Goal: Task Accomplishment & Management: Manage account settings

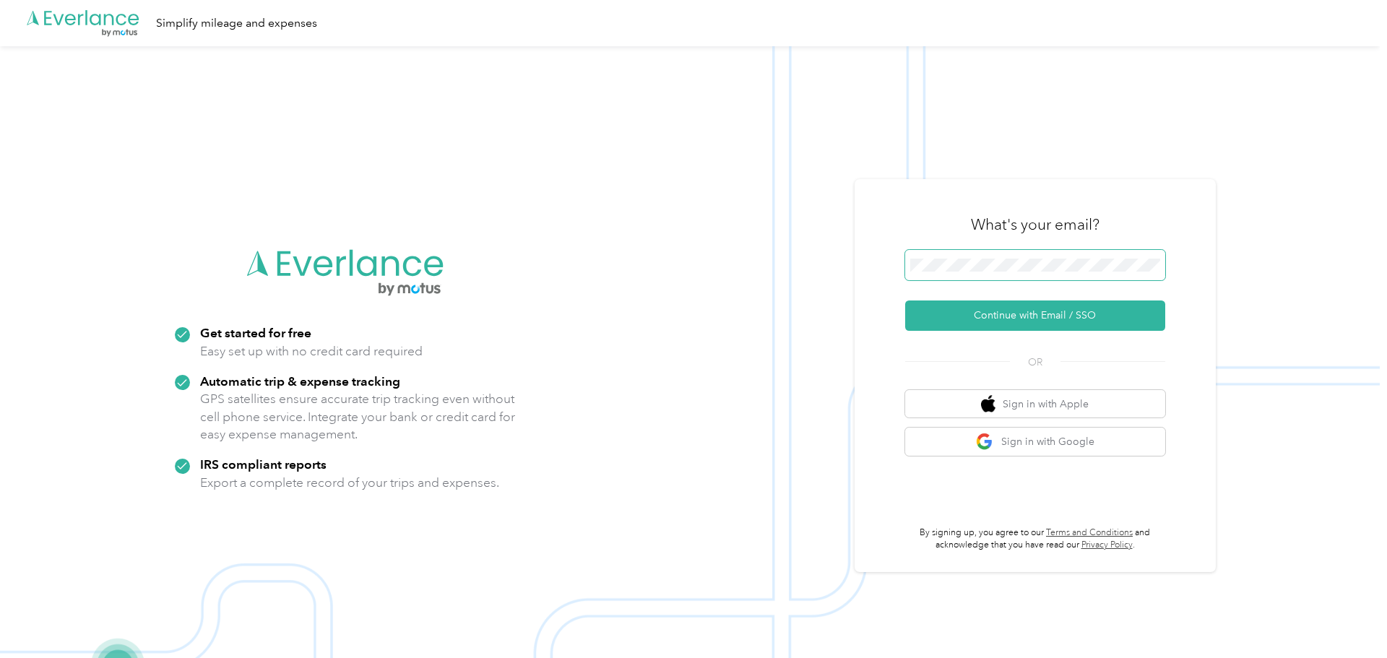
click at [905, 301] on button "Continue with Email / SSO" at bounding box center [1035, 316] width 260 height 30
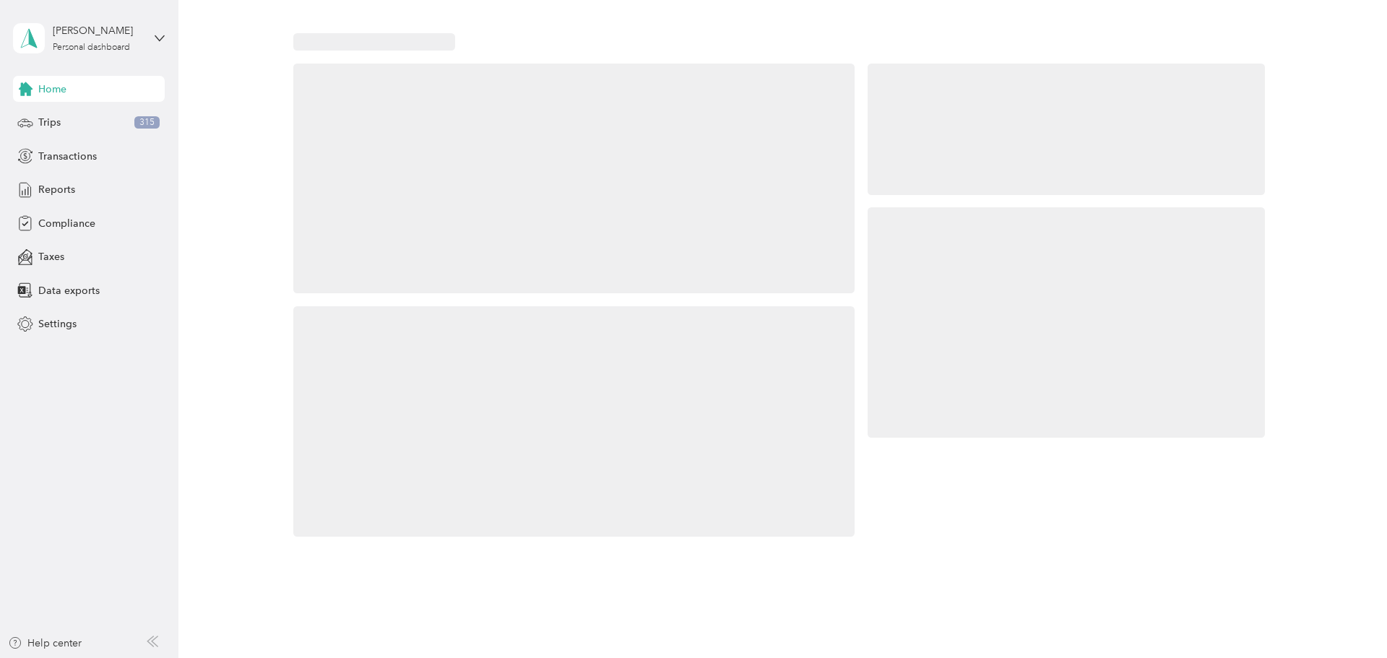
click at [949, 267] on div at bounding box center [1066, 322] width 397 height 231
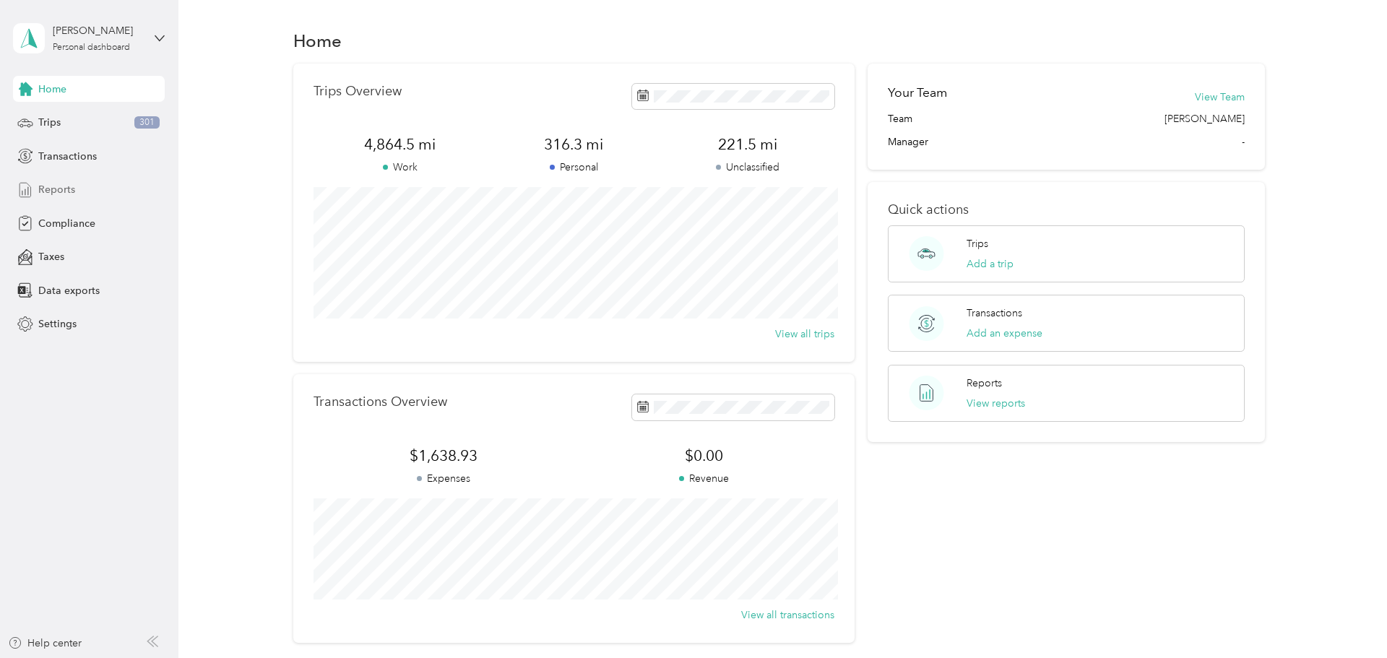
click at [64, 183] on span "Reports" at bounding box center [56, 189] width 37 height 15
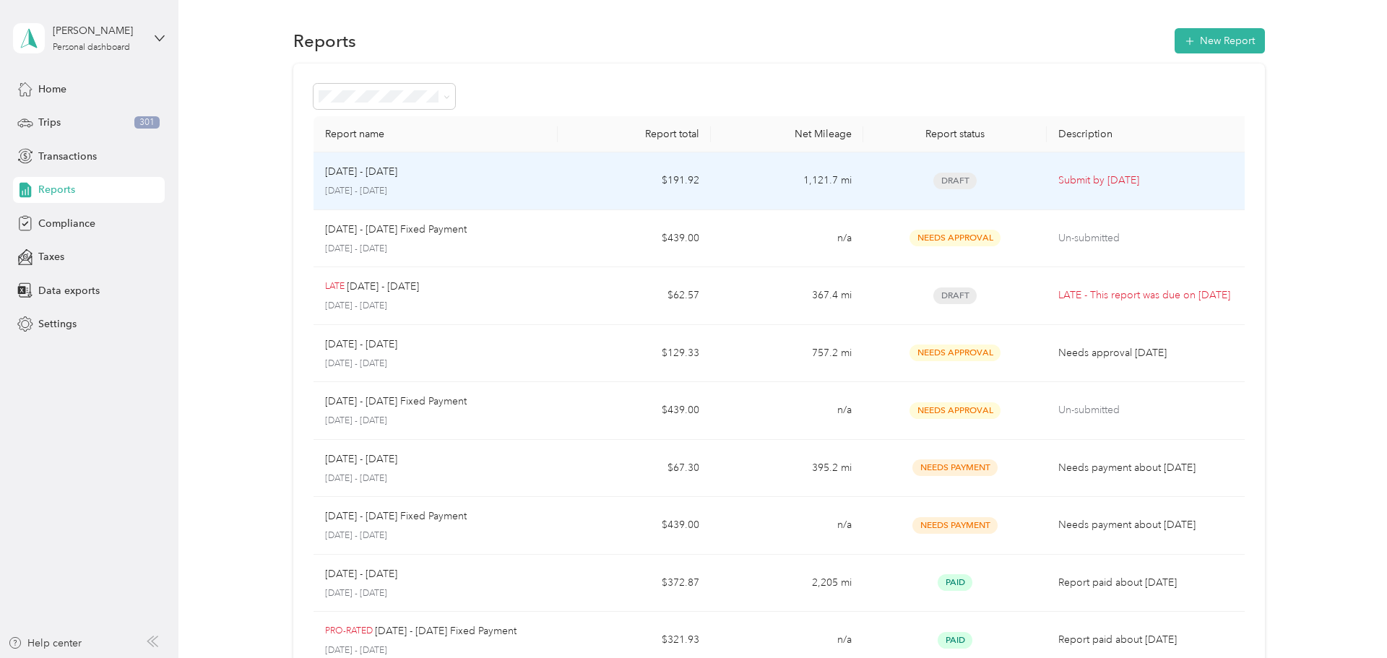
click at [577, 182] on td "$191.92" at bounding box center [634, 181] width 153 height 58
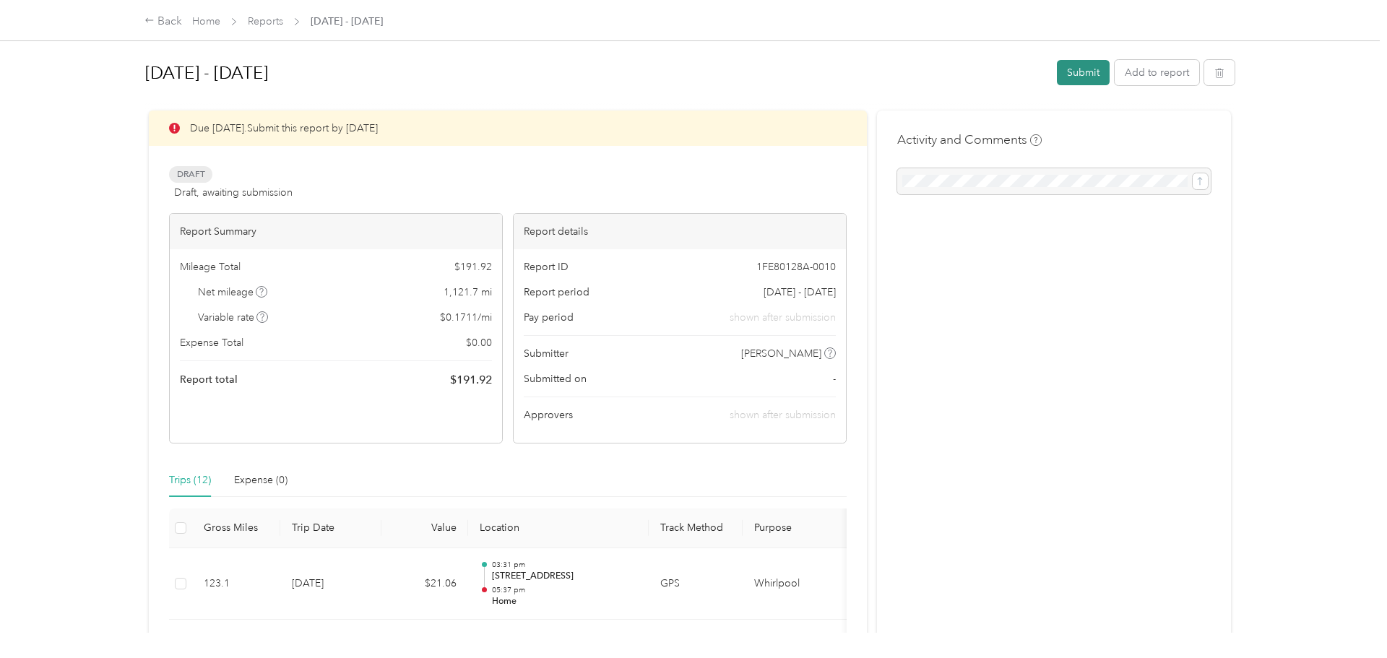
click at [1093, 77] on button "Submit" at bounding box center [1083, 72] width 53 height 25
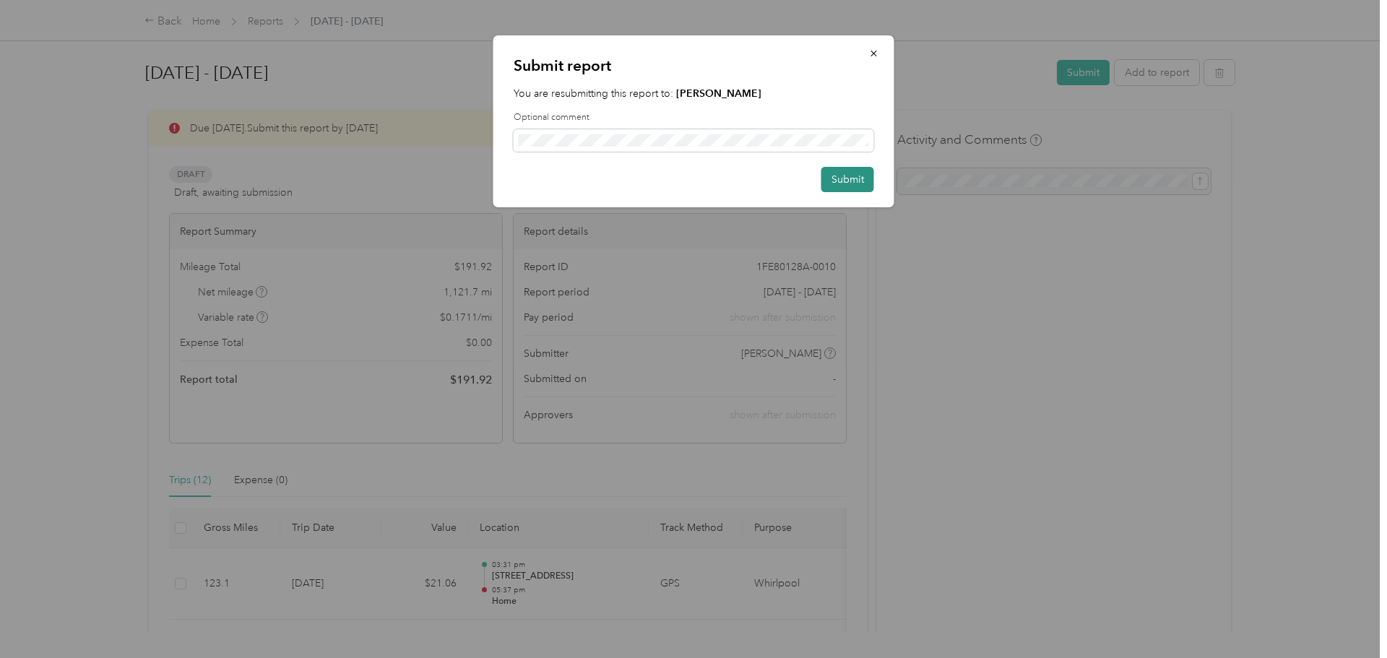
click at [831, 179] on button "Submit" at bounding box center [848, 179] width 53 height 25
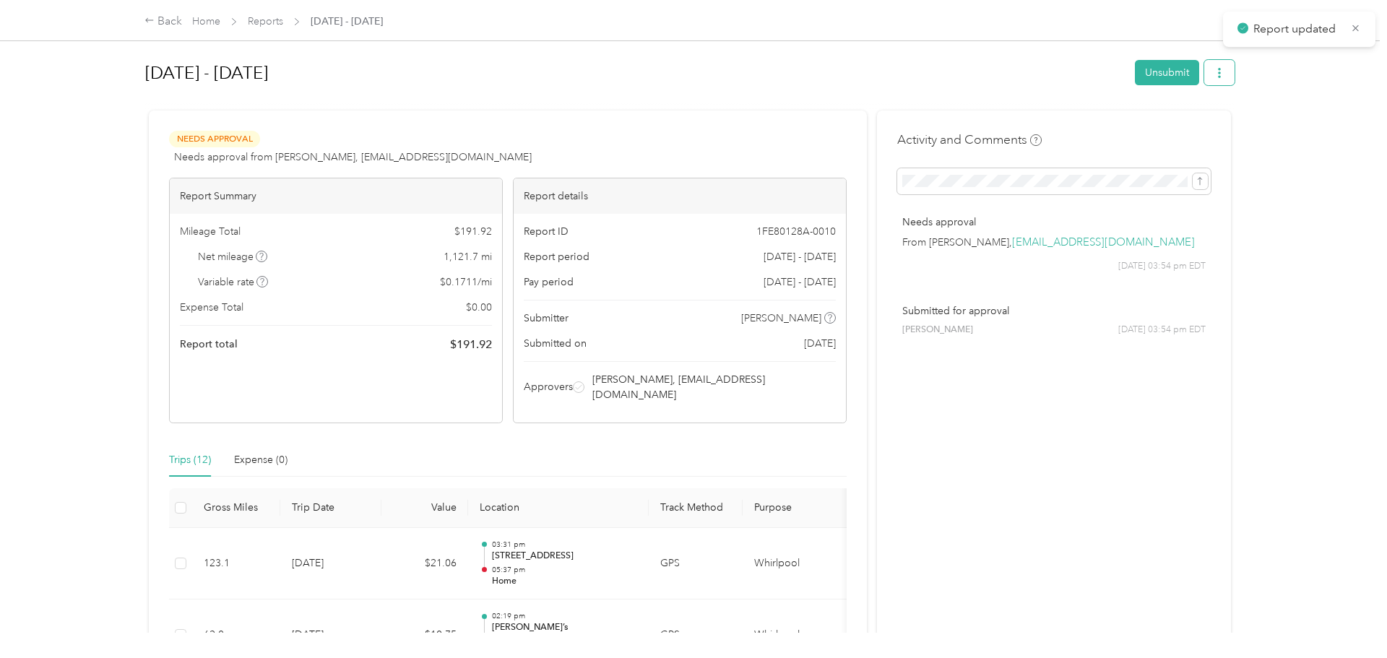
click at [1225, 77] on icon "button" at bounding box center [1220, 73] width 10 height 10
click at [1192, 124] on span "Download" at bounding box center [1185, 126] width 48 height 15
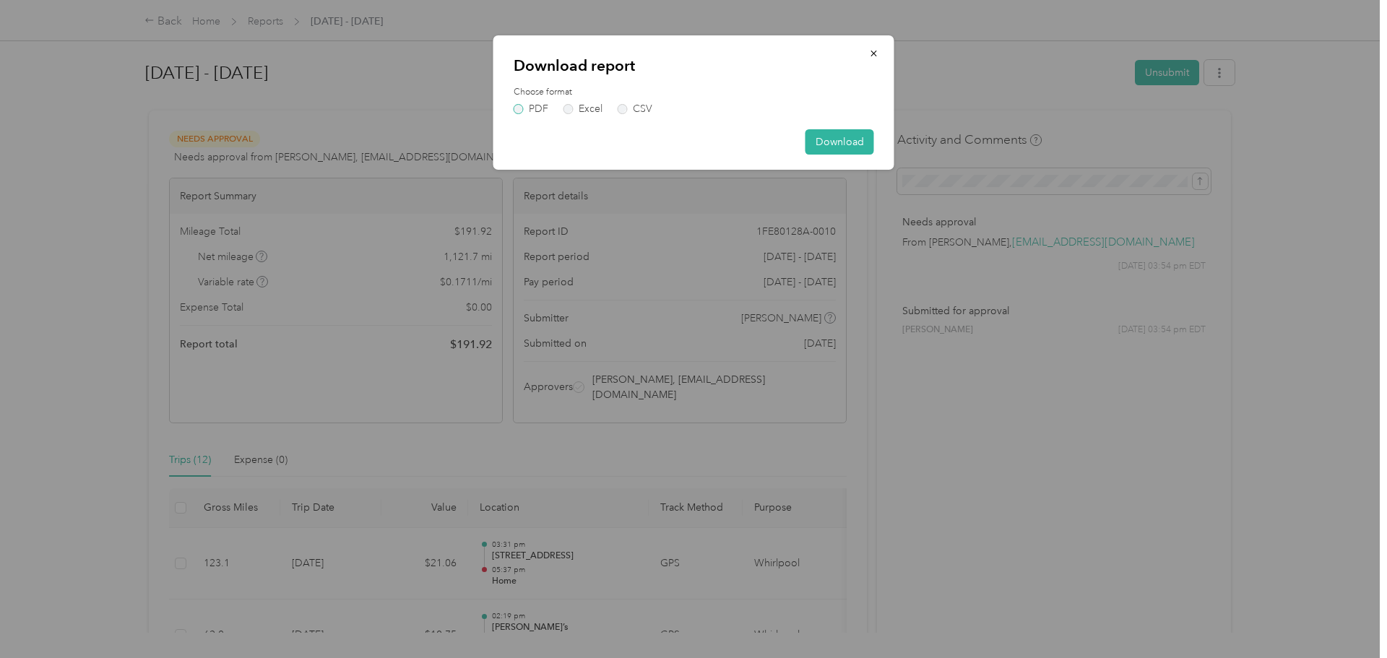
click at [514, 112] on label "PDF" at bounding box center [531, 109] width 35 height 10
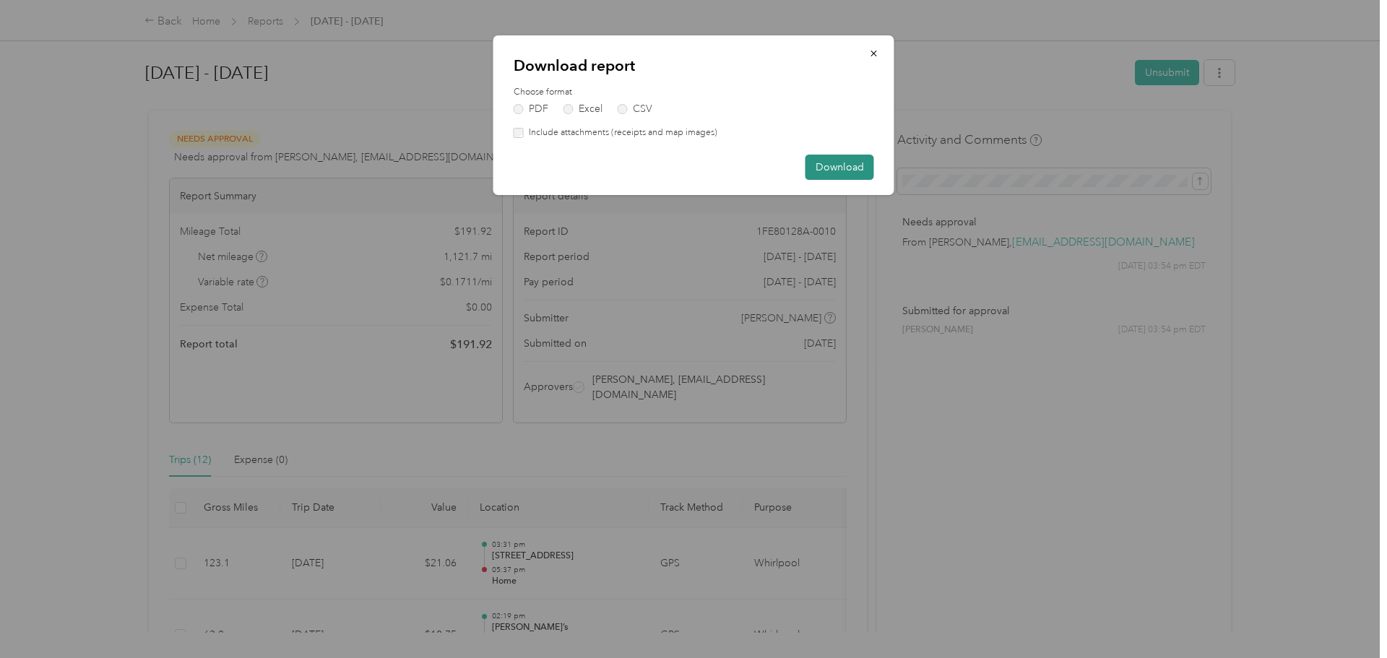
click at [832, 175] on button "Download" at bounding box center [840, 167] width 69 height 25
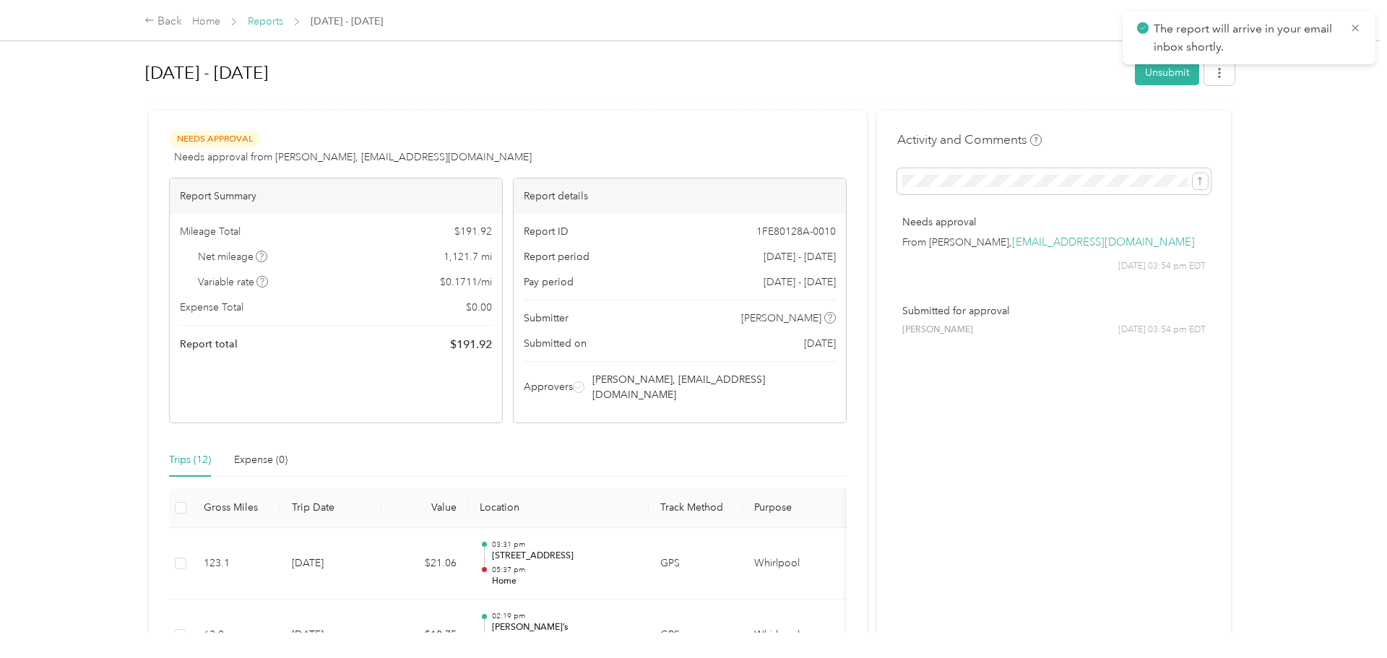
click at [265, 26] on link "Reports" at bounding box center [265, 21] width 35 height 12
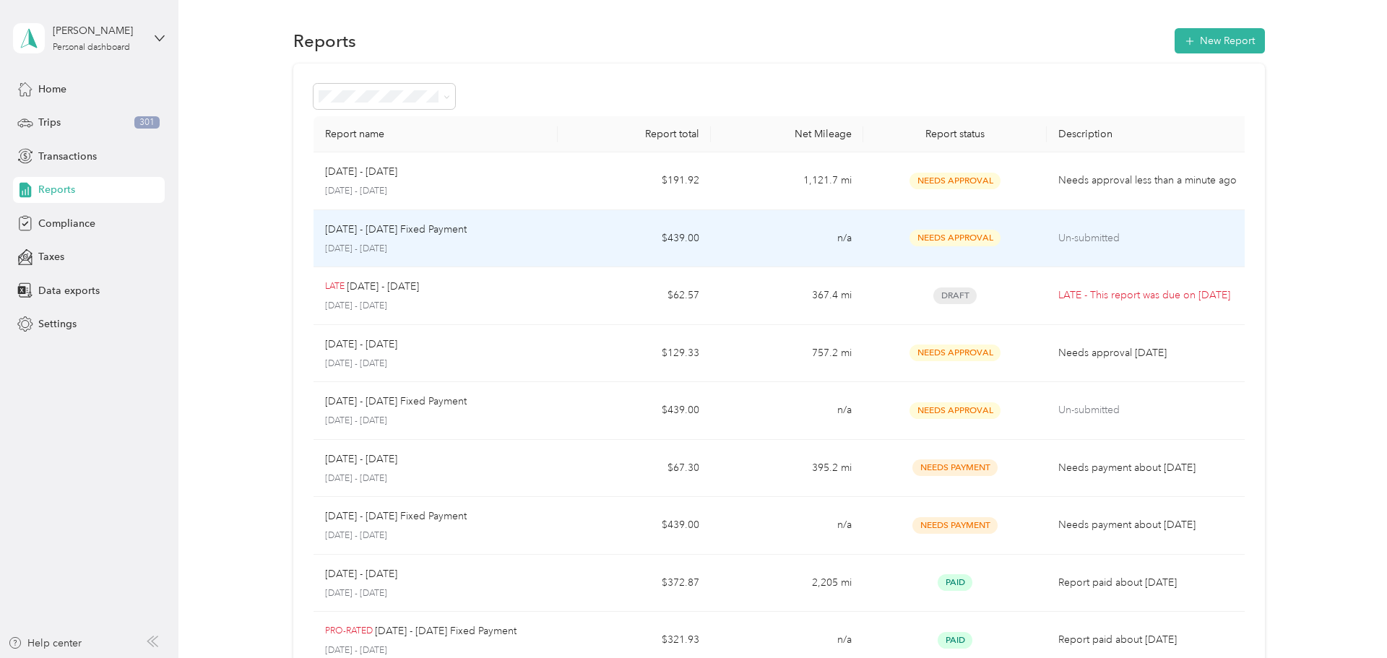
click at [465, 226] on p "Sep 1 - 30, 2025 Fixed Payment" at bounding box center [396, 230] width 142 height 16
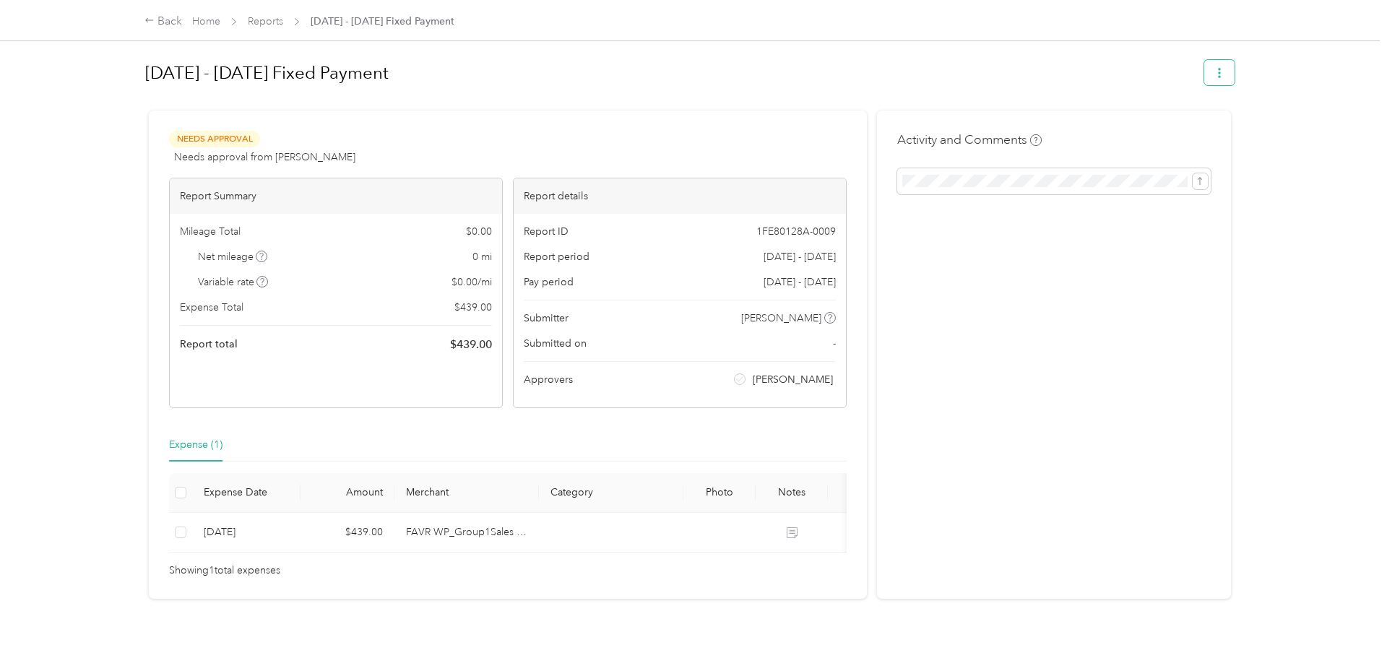
click at [1220, 76] on icon "button" at bounding box center [1220, 73] width 10 height 10
click at [1184, 119] on span "Download" at bounding box center [1185, 126] width 48 height 15
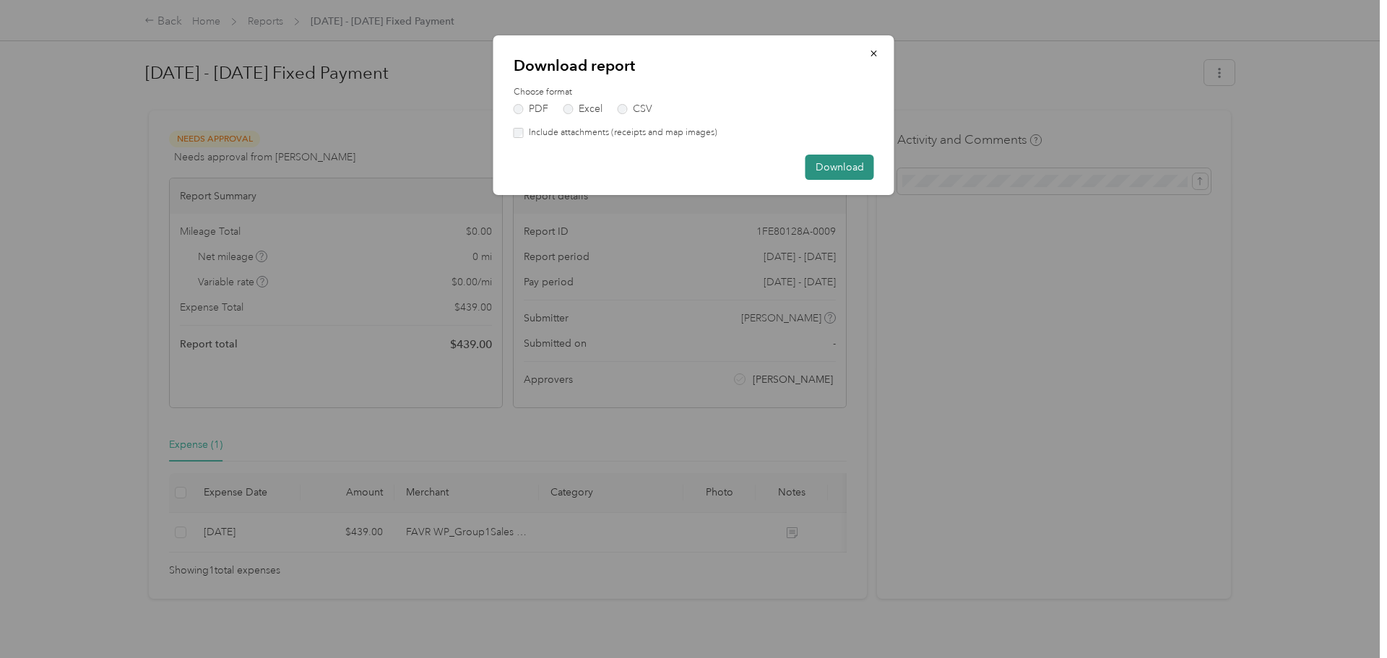
click at [827, 164] on button "Download" at bounding box center [840, 167] width 69 height 25
